Goal: Task Accomplishment & Management: Use online tool/utility

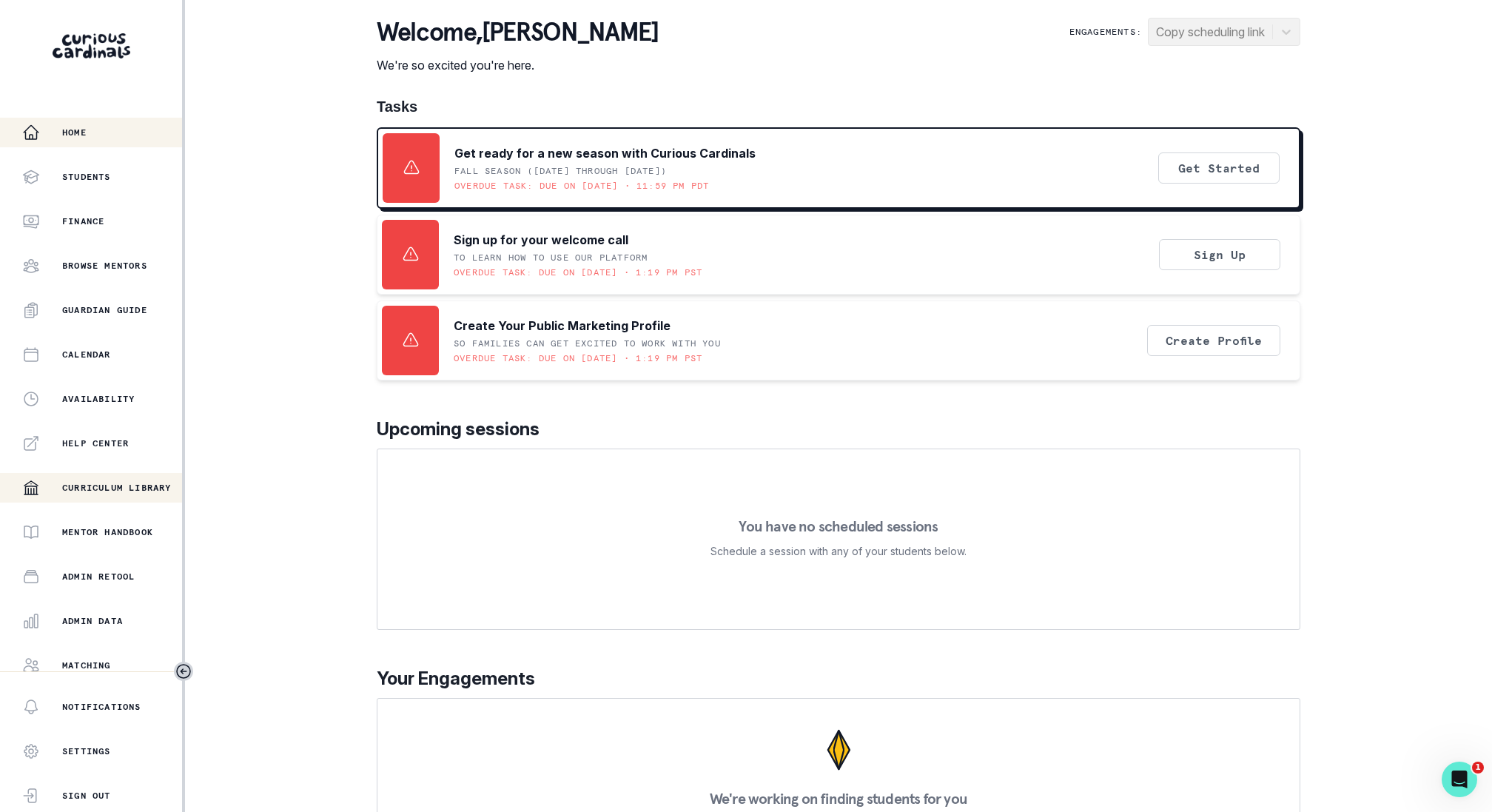
scroll to position [97, 0]
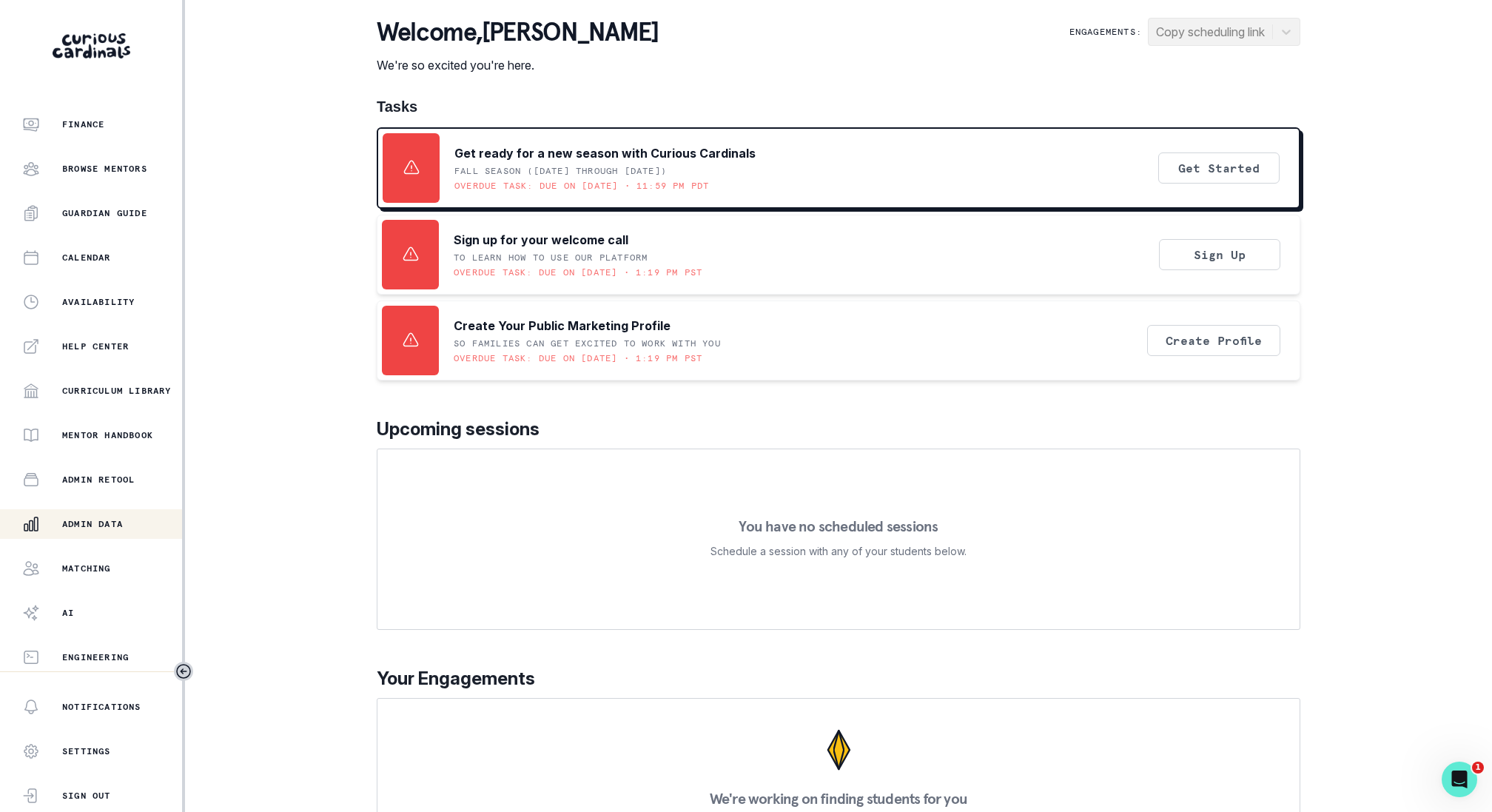
click at [110, 528] on p "Admin Data" at bounding box center [93, 524] width 61 height 12
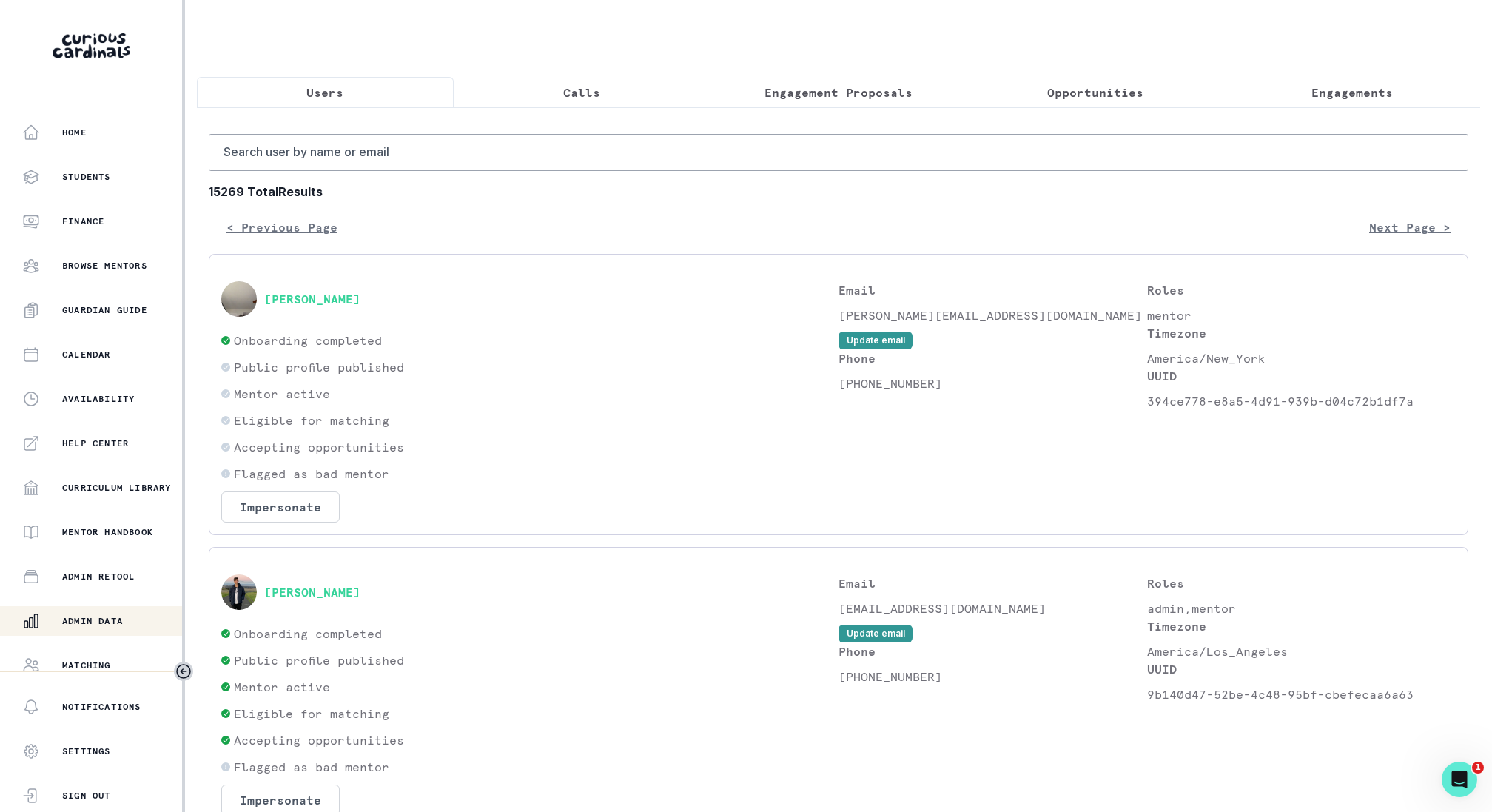
click at [1322, 89] on p "Engagements" at bounding box center [1353, 93] width 82 height 18
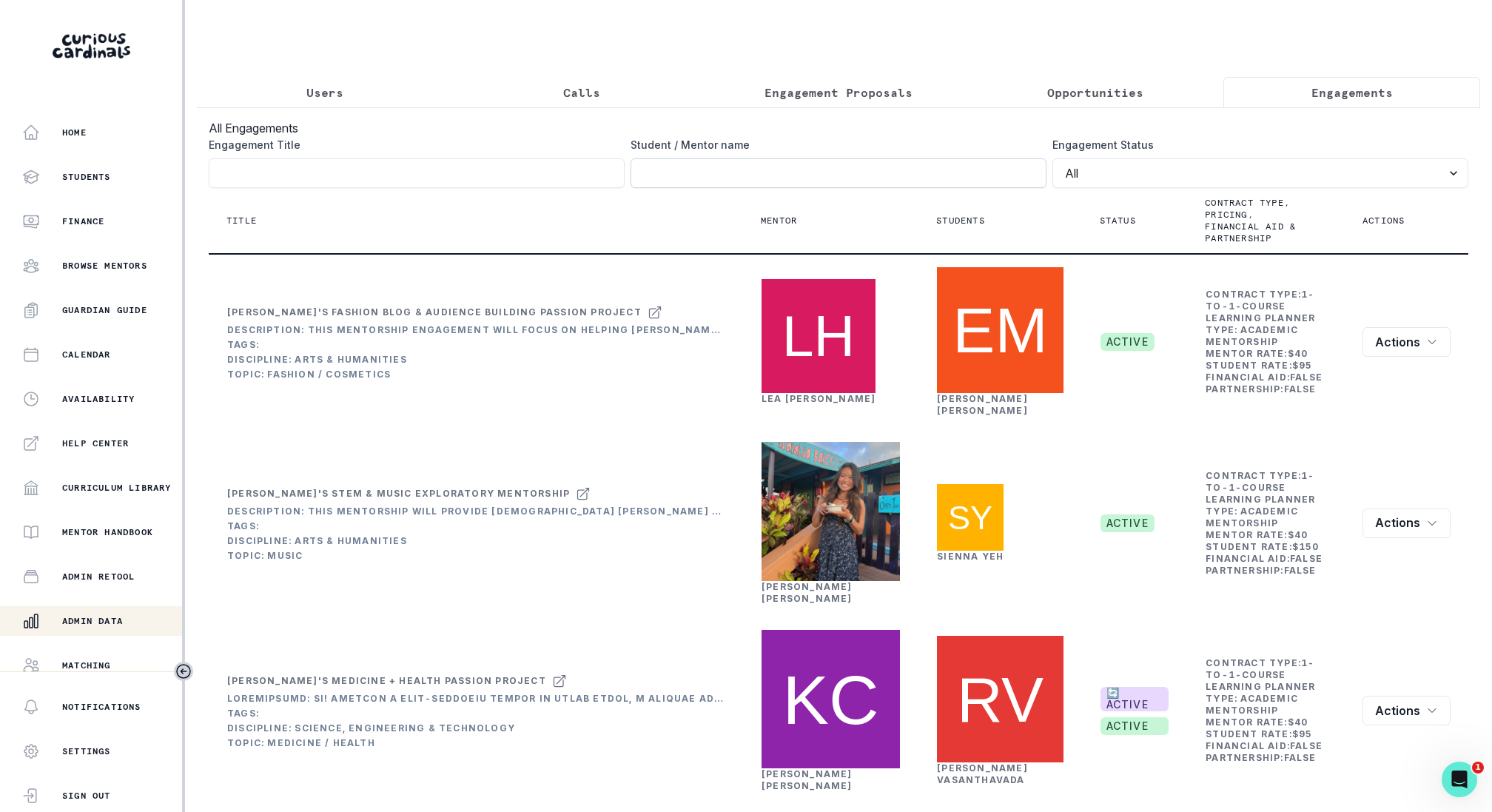
click at [832, 176] on input "Engagement Title" at bounding box center [838, 174] width 416 height 30
type input "raza"
click button "submit" at bounding box center [0, 0] width 0 height 0
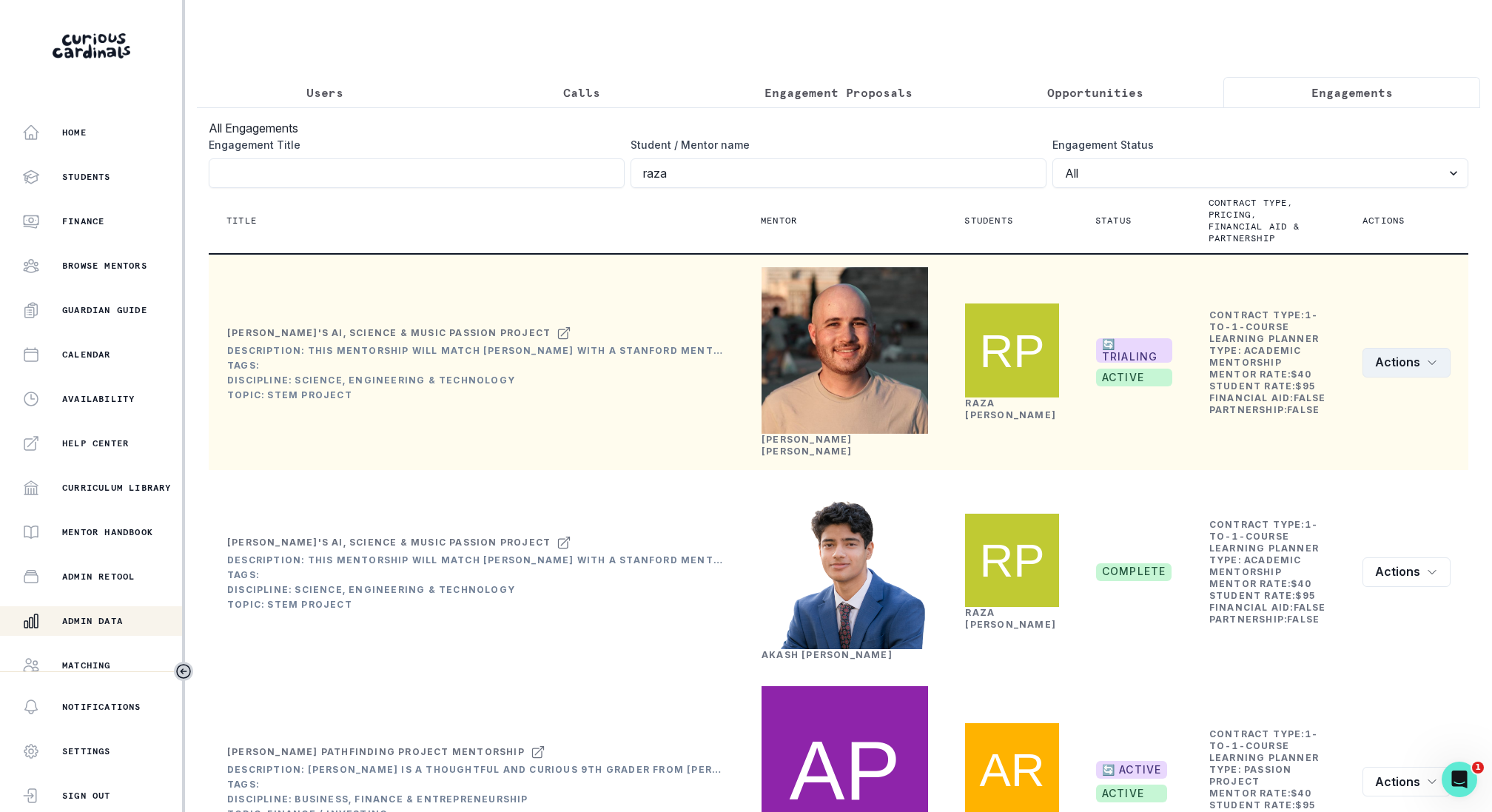
click at [1424, 377] on button "Actions" at bounding box center [1407, 363] width 88 height 30
click at [1364, 424] on button "Edit" at bounding box center [1368, 428] width 165 height 24
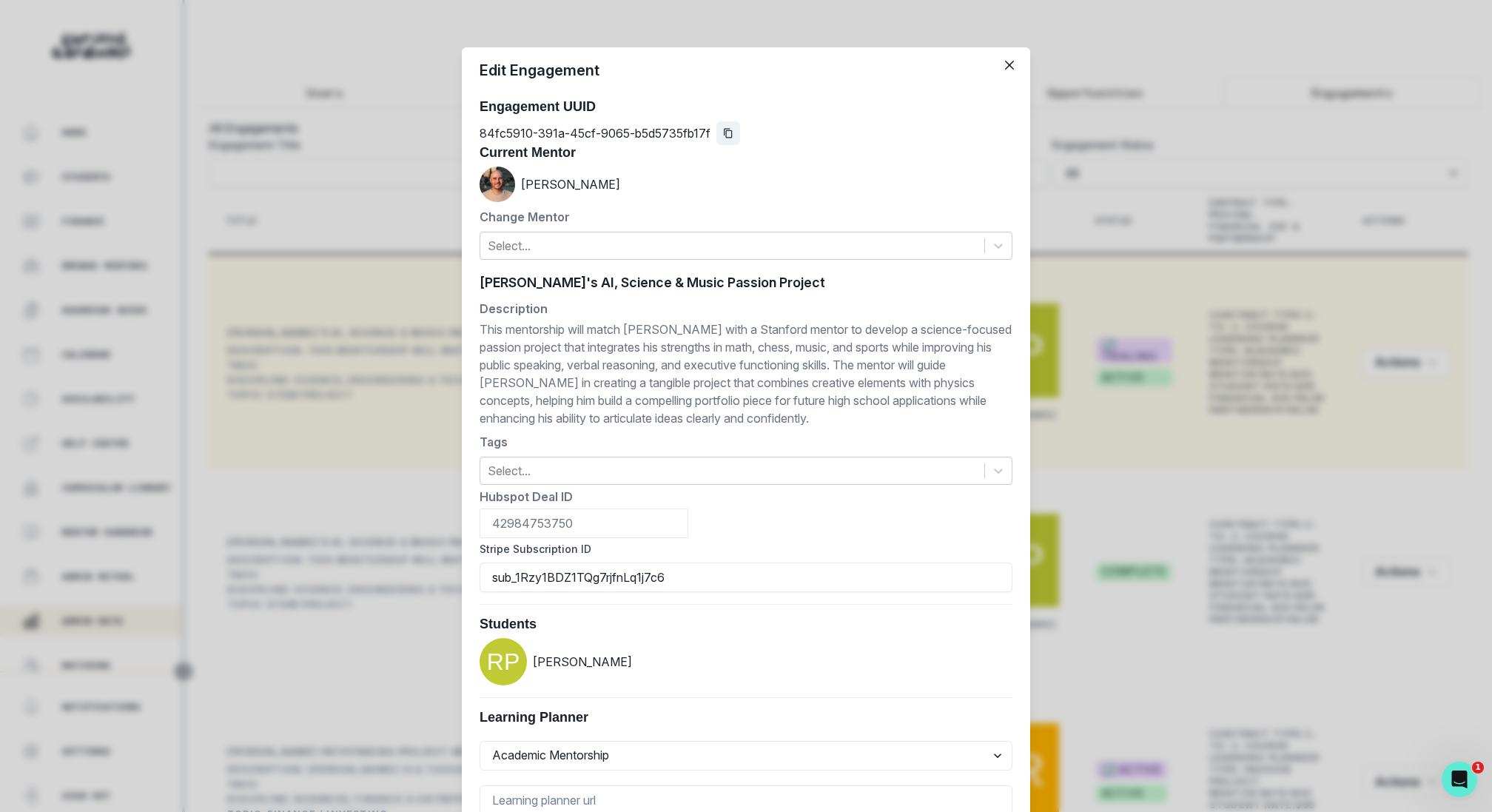
click at [729, 135] on icon "Copied to clipboard" at bounding box center [728, 133] width 10 height 10
